Goal: Obtain resource: Obtain resource

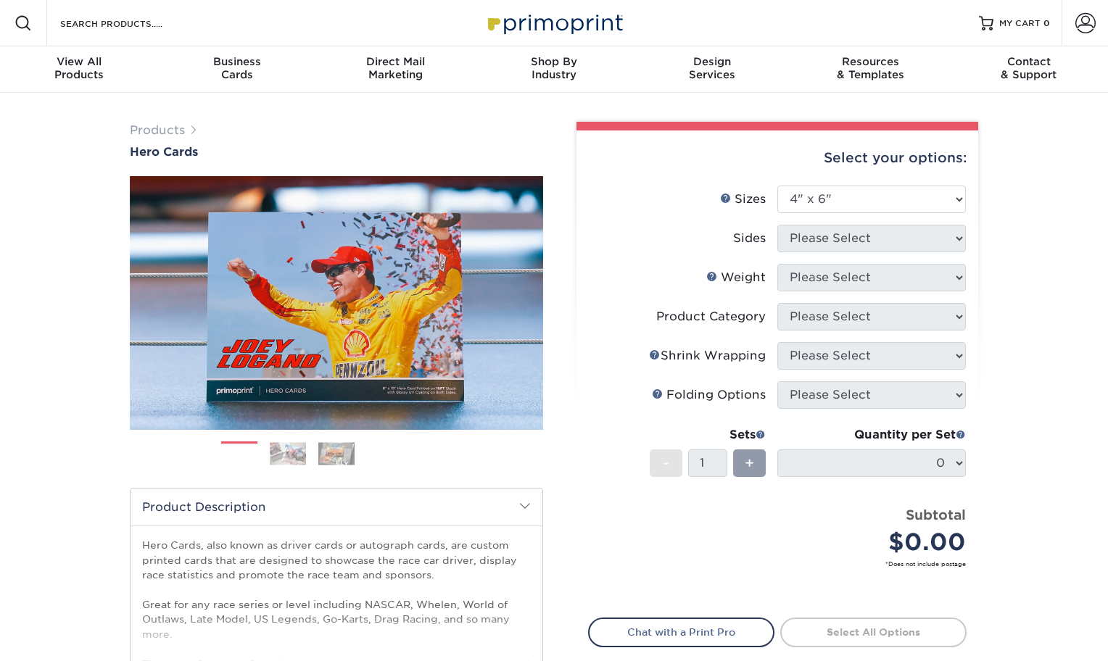
select select "4.00x6.00"
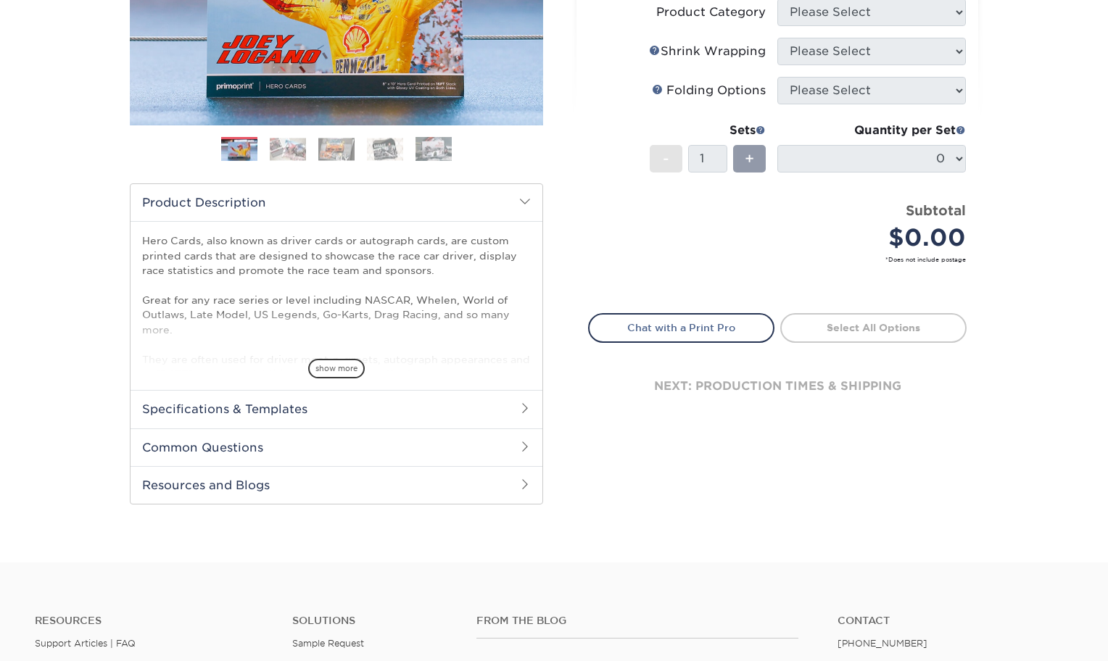
scroll to position [435, 0]
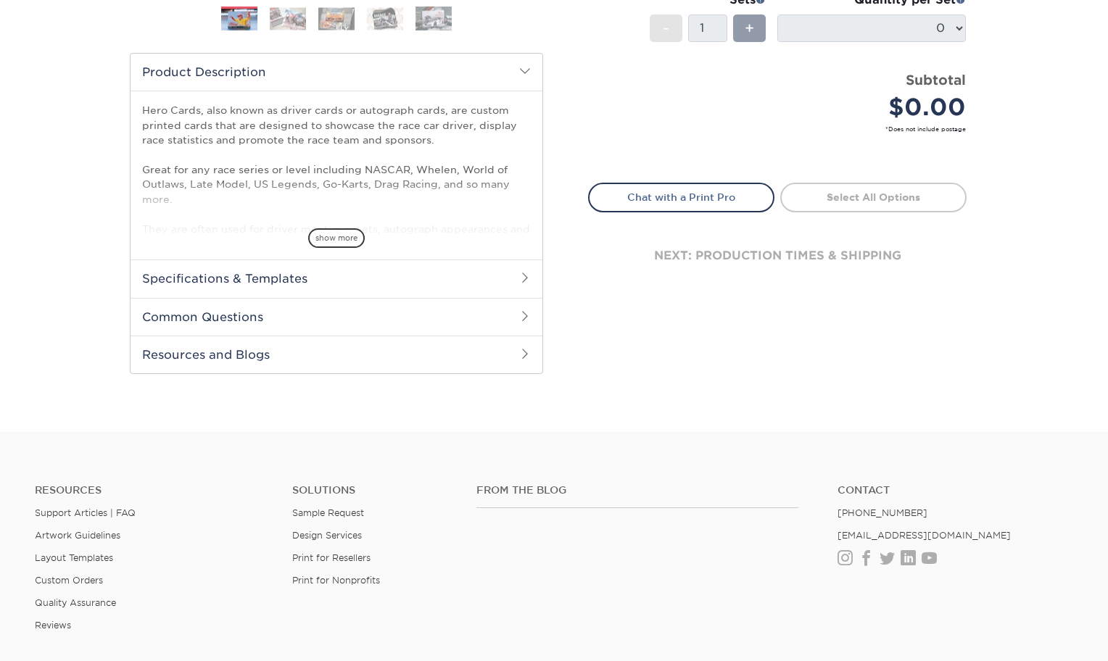
click at [334, 281] on h2 "Specifications & Templates" at bounding box center [337, 279] width 412 height 38
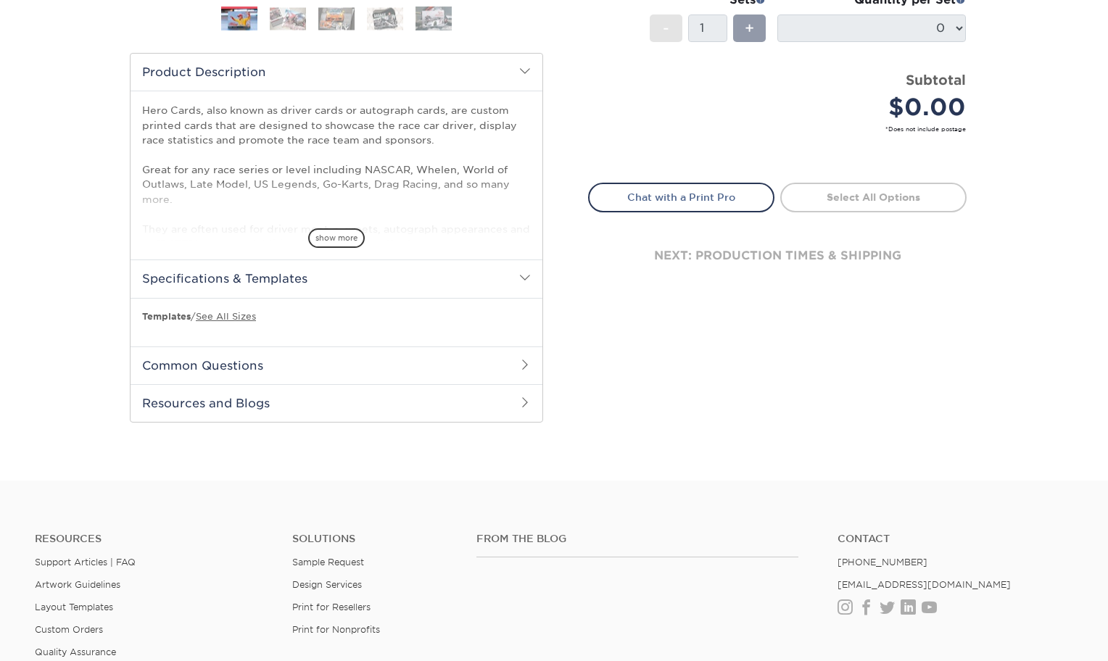
click at [220, 315] on link "See All Sizes" at bounding box center [226, 316] width 60 height 11
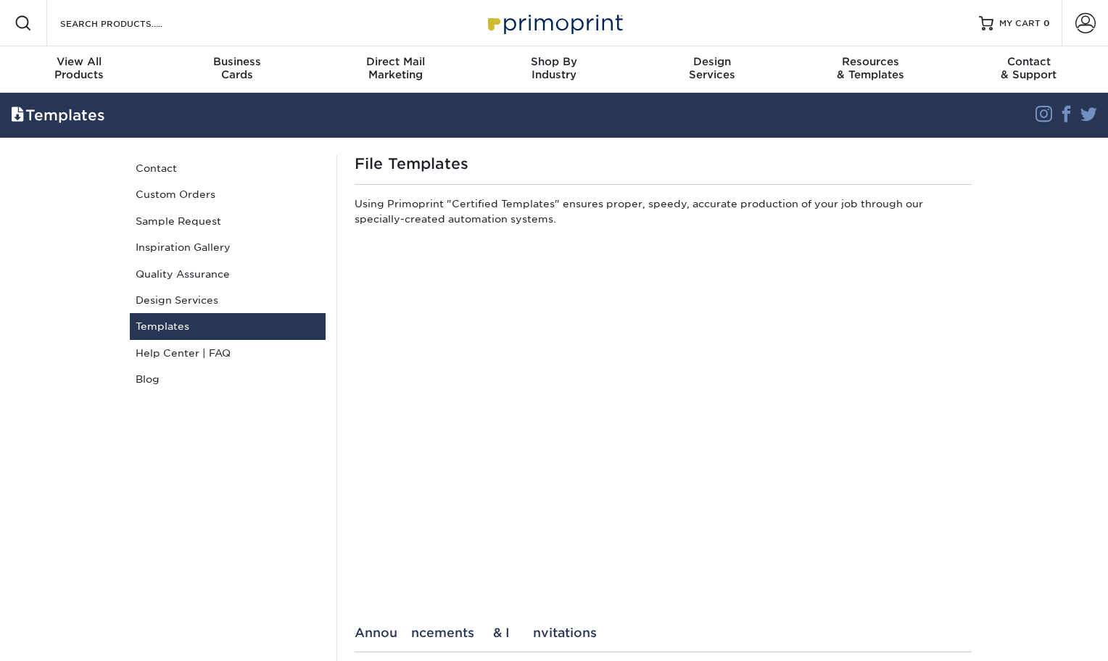
click at [169, 323] on link "Templates" at bounding box center [228, 326] width 196 height 26
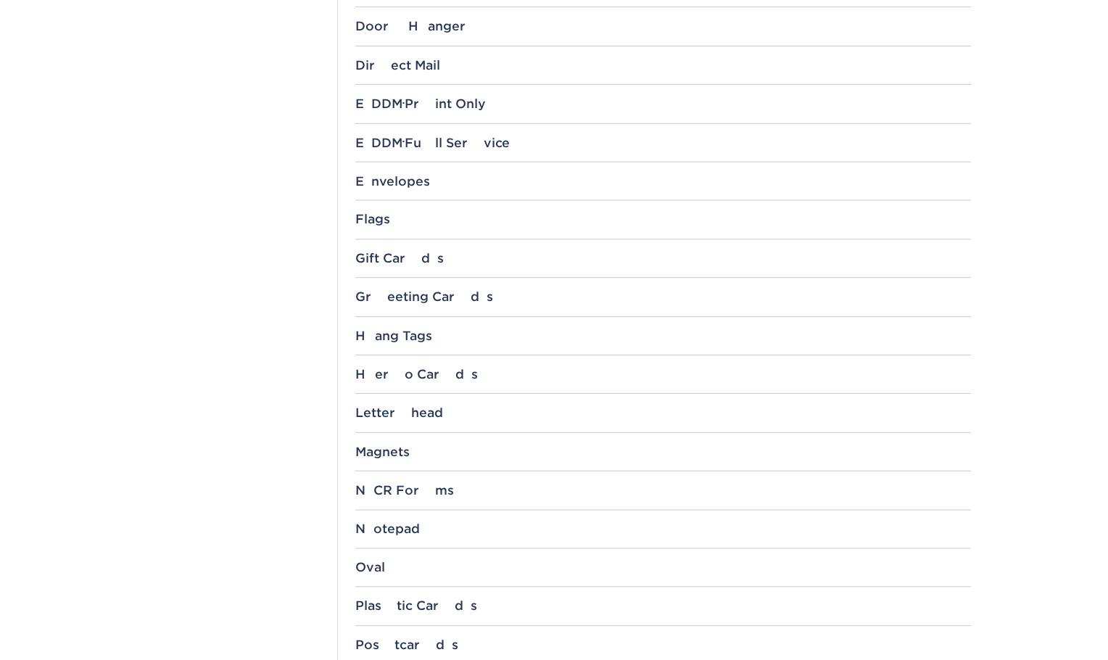
scroll to position [1088, 0]
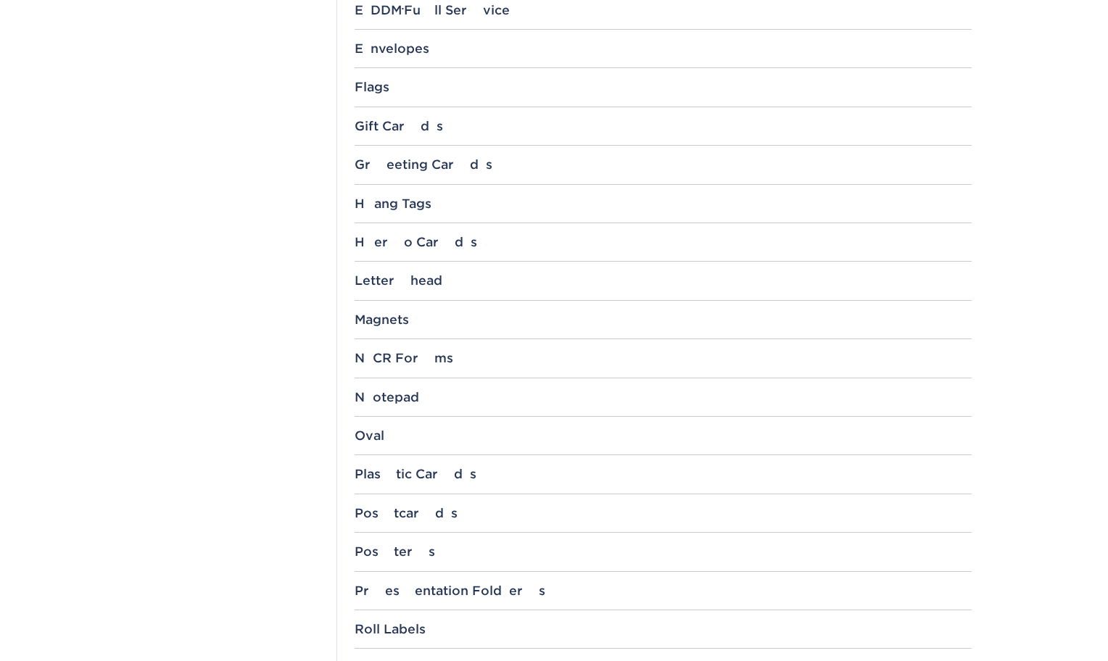
click at [375, 243] on div "Hero Cards" at bounding box center [663, 242] width 617 height 15
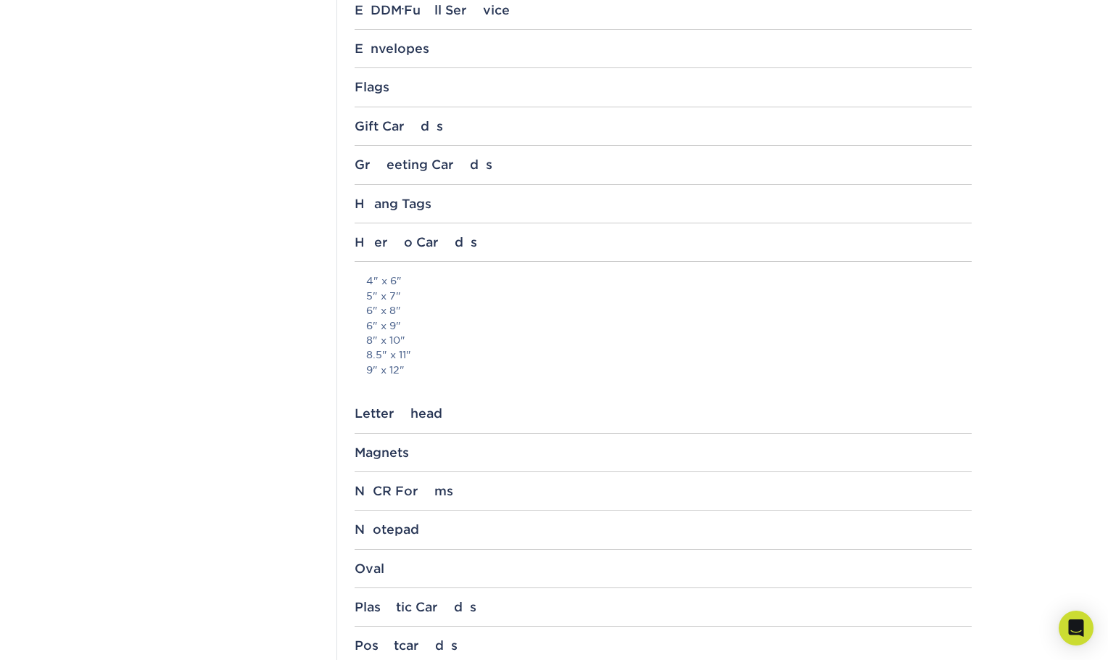
click at [207, 45] on div "Templates Contact Custom Orders Sample Request Inspiration Gallery Quality Assu…" at bounding box center [228, 46] width 218 height 1958
